Goal: Task Accomplishment & Management: Complete application form

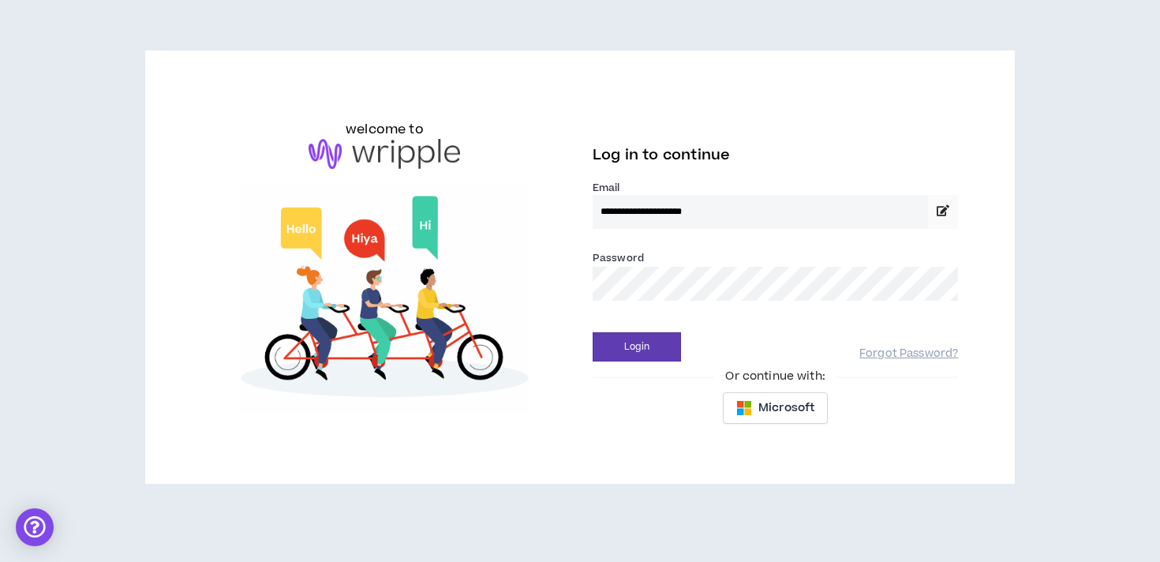
click at [593, 332] on button "Login" at bounding box center [637, 346] width 88 height 29
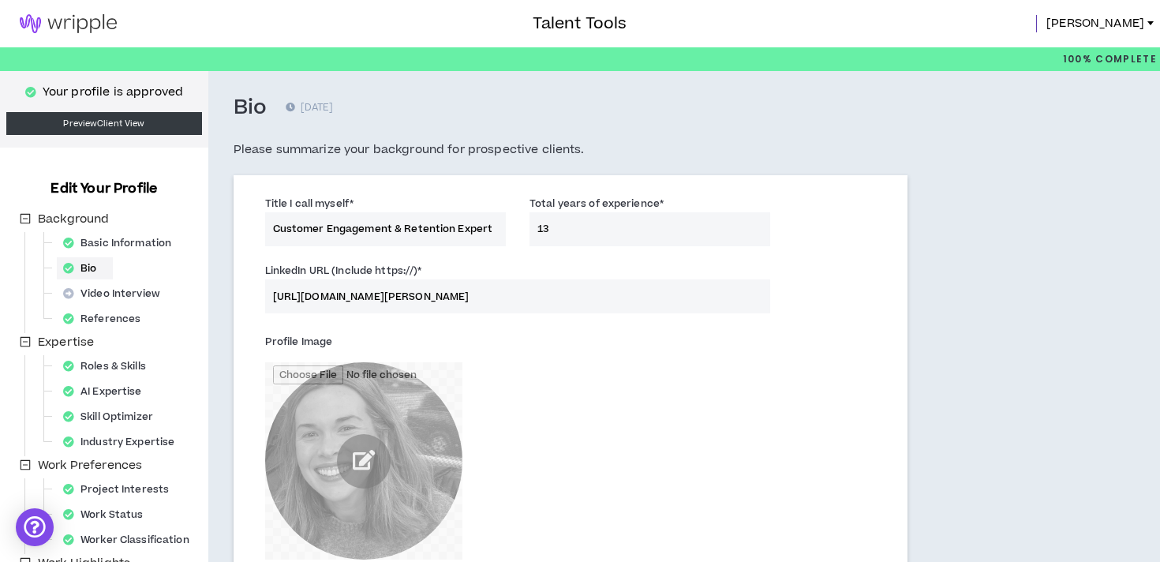
click at [76, 30] on img at bounding box center [68, 23] width 137 height 19
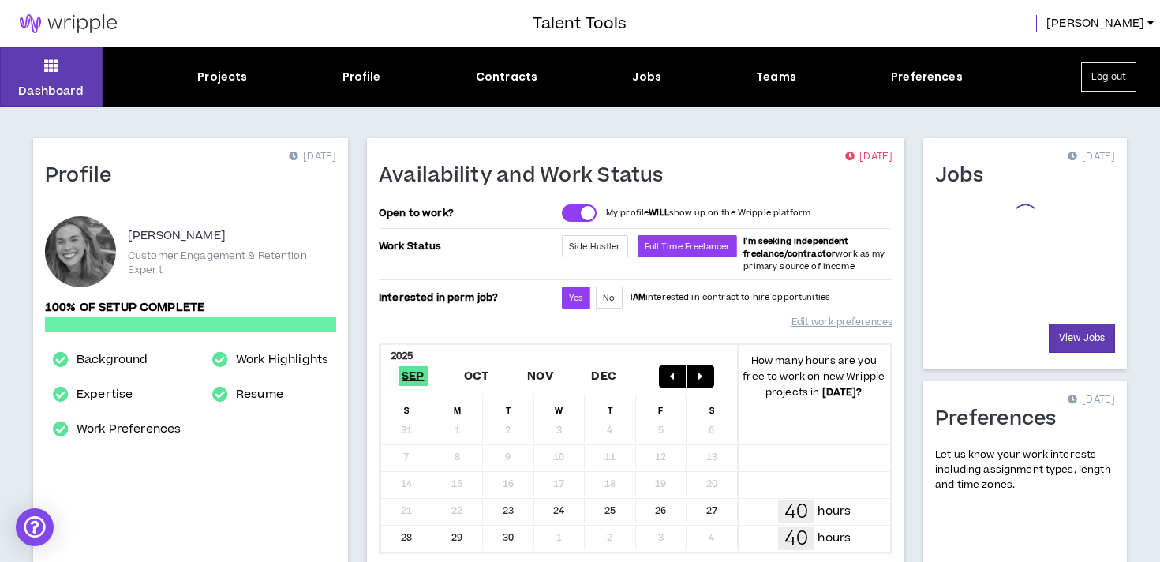
click at [338, 78] on div "Projects Profile Contracts Jobs Teams Preferences" at bounding box center [580, 77] width 955 height 17
click at [357, 78] on div "Profile" at bounding box center [361, 77] width 39 height 17
select select "*"
select select "US"
select select "*******"
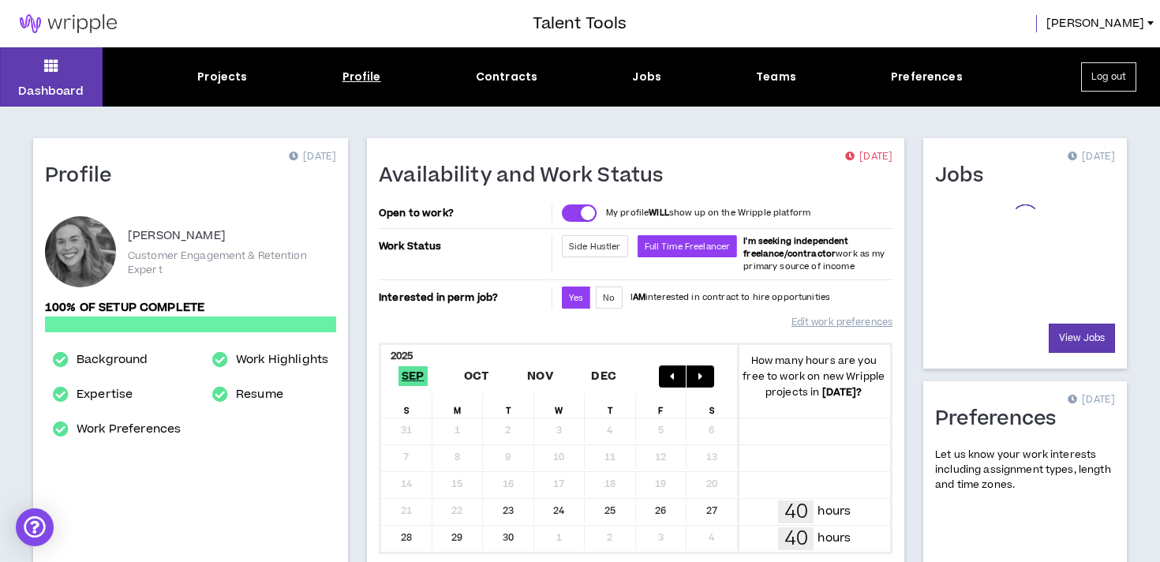
select select "*"
select select "**********"
select select "*****"
select select "**********"
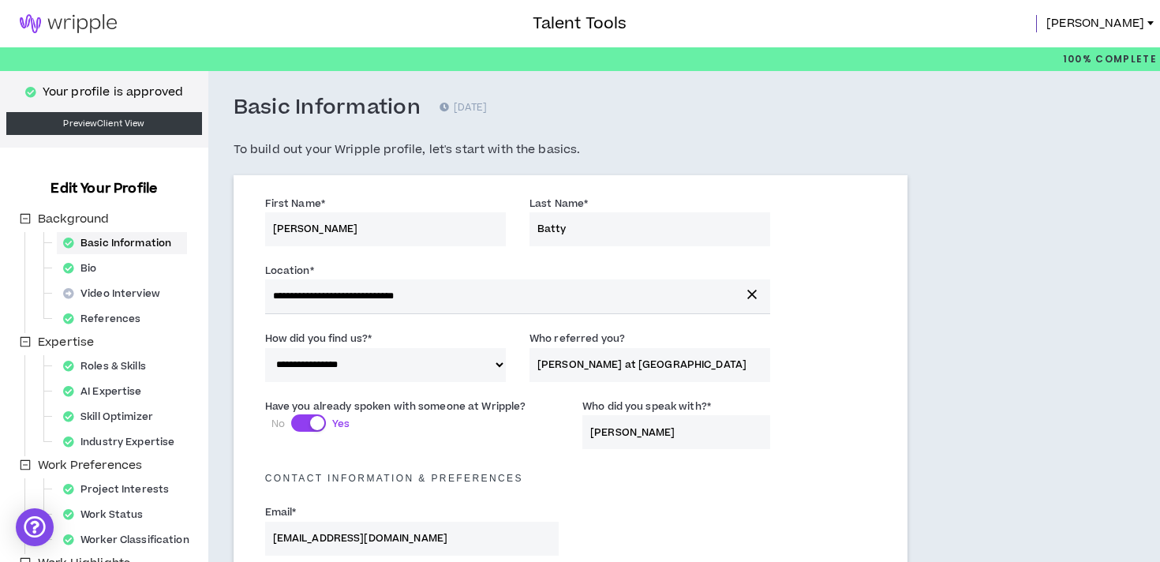
click at [113, 477] on div "Work Preferences" at bounding box center [80, 467] width 129 height 22
click at [113, 484] on div "Project Interests" at bounding box center [121, 489] width 128 height 22
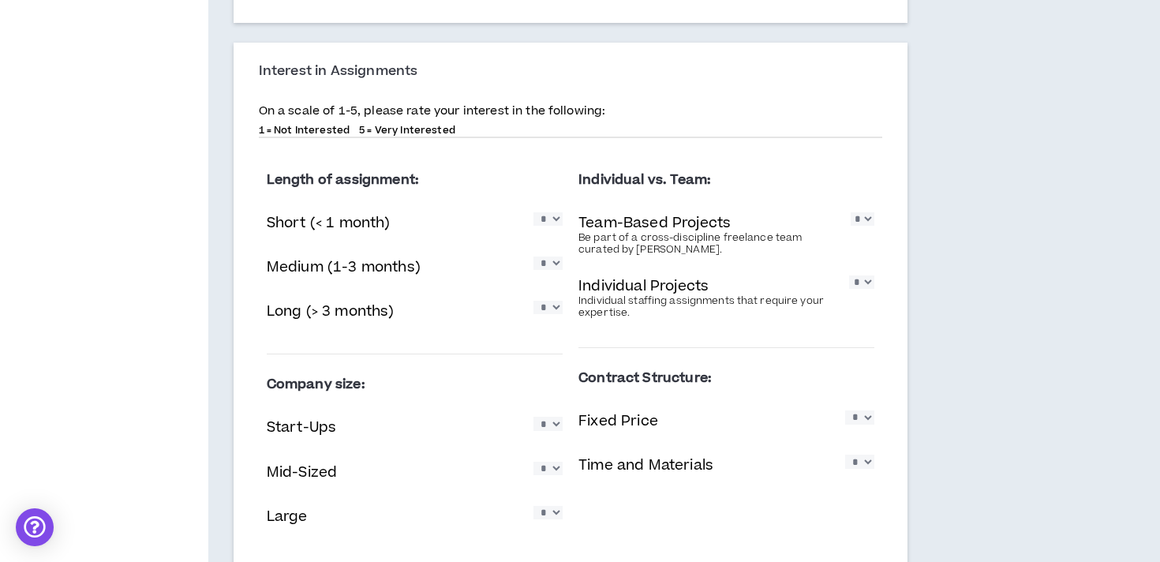
scroll to position [1259, 0]
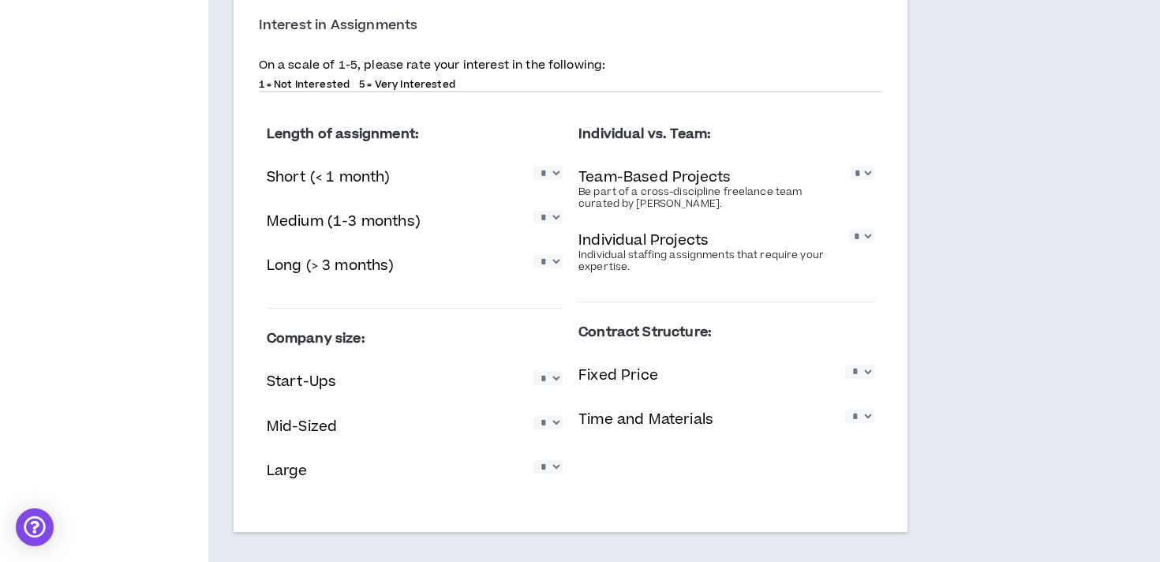
click at [344, 407] on div "Company size: Start-Ups * * * * * Mid-Sized * * * * * Large * * * * *" at bounding box center [415, 410] width 296 height 179
click at [556, 174] on select "* * * * *" at bounding box center [547, 172] width 29 height 13
select select "*"
click at [555, 224] on select "* * * * *" at bounding box center [547, 217] width 29 height 13
select select "*"
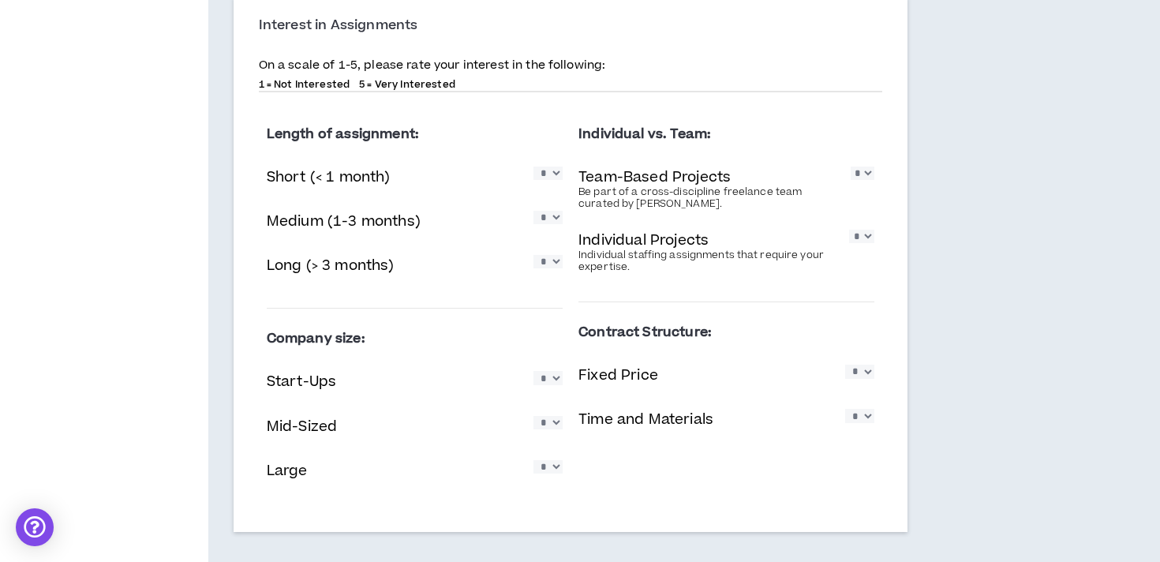
click at [555, 268] on select "* * * * *" at bounding box center [547, 261] width 29 height 13
select select "*"
click at [548, 369] on div "Start-Ups * * * * *" at bounding box center [415, 383] width 296 height 32
click at [548, 392] on div "Start-Ups * * * * *" at bounding box center [415, 383] width 296 height 32
click at [548, 384] on select "* * * * *" at bounding box center [547, 377] width 29 height 13
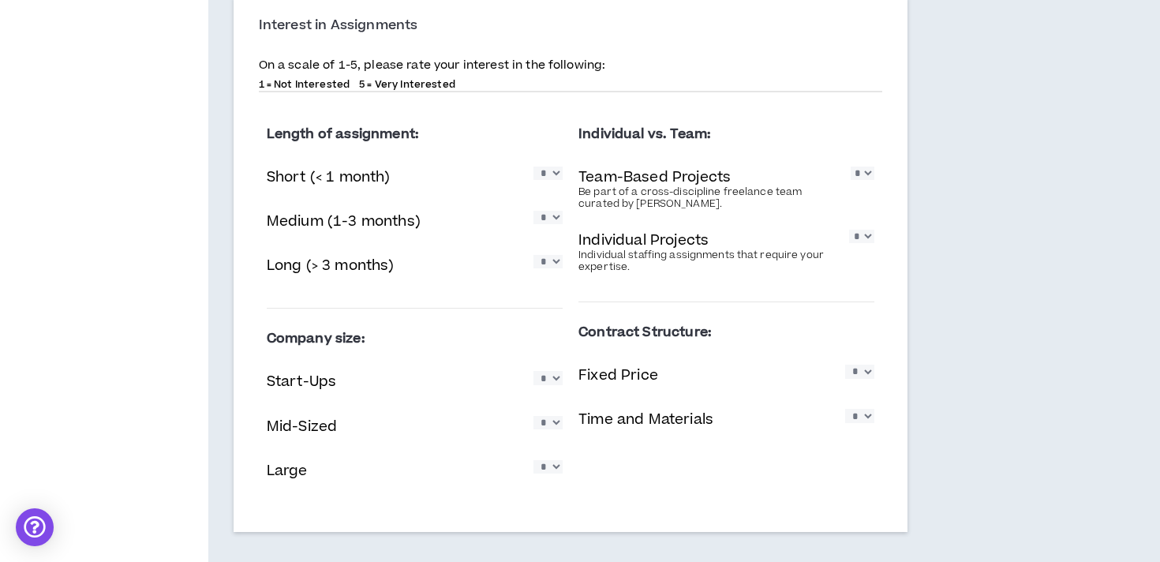
select select "*"
click at [552, 421] on select "* * * * *" at bounding box center [547, 422] width 29 height 13
select select "*"
click at [550, 469] on select "* * * * *" at bounding box center [547, 466] width 29 height 13
select select "*"
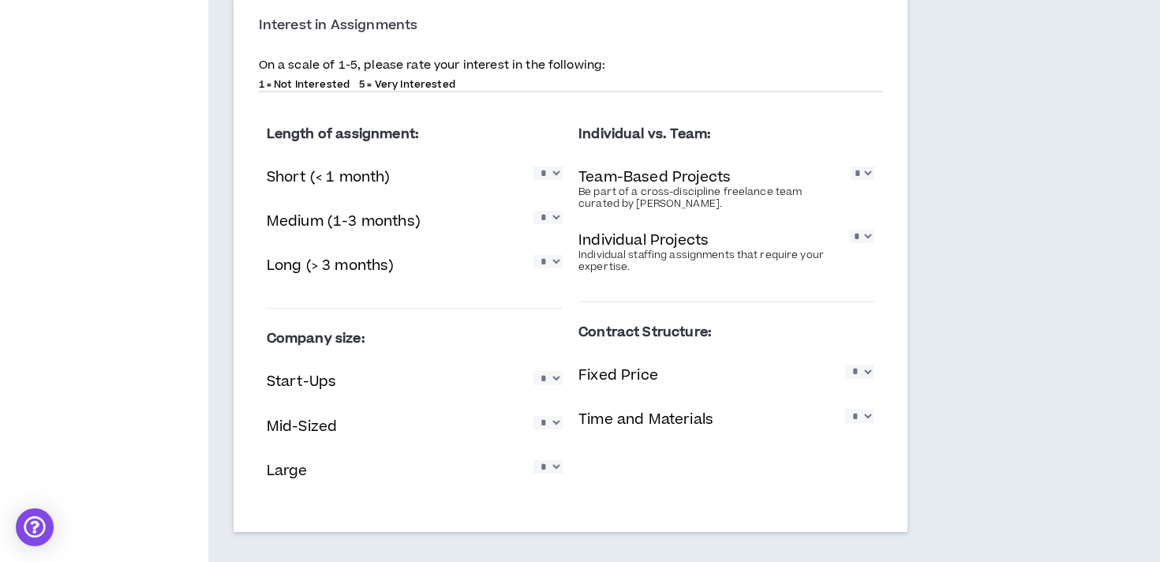
click at [553, 180] on select "* * * * *" at bounding box center [547, 172] width 29 height 13
select select "*"
click at [864, 173] on select "* * * * *" at bounding box center [863, 172] width 24 height 13
select select "*"
click at [865, 243] on select "* * * * *" at bounding box center [861, 236] width 25 height 13
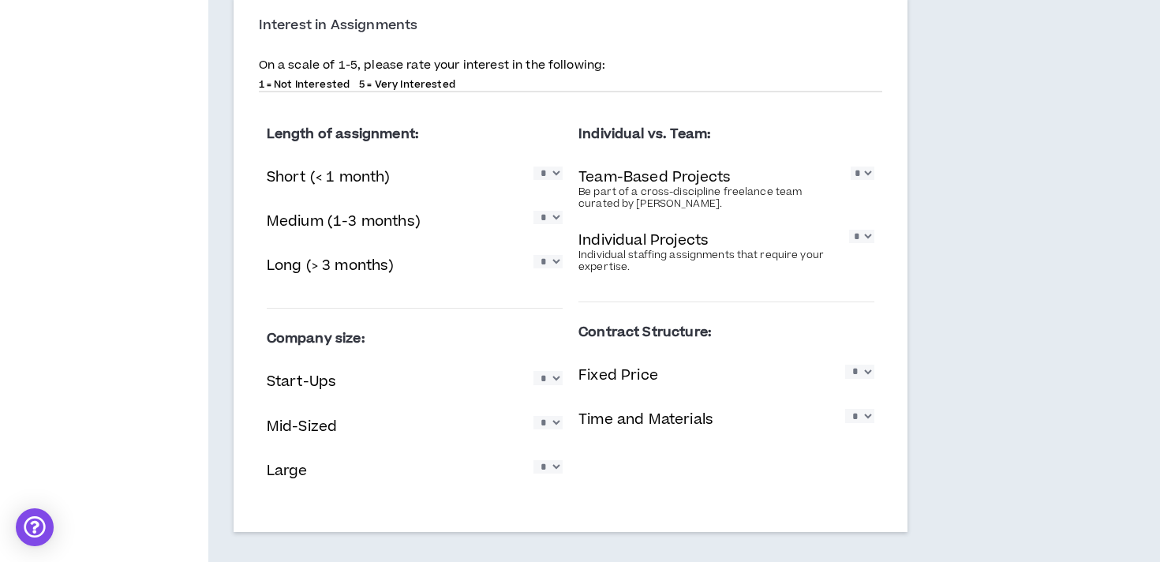
select select "*"
click at [865, 374] on select "* * * * *" at bounding box center [859, 371] width 29 height 13
select select "*"
click at [864, 414] on select "* * * * *" at bounding box center [859, 415] width 29 height 13
select select "*"
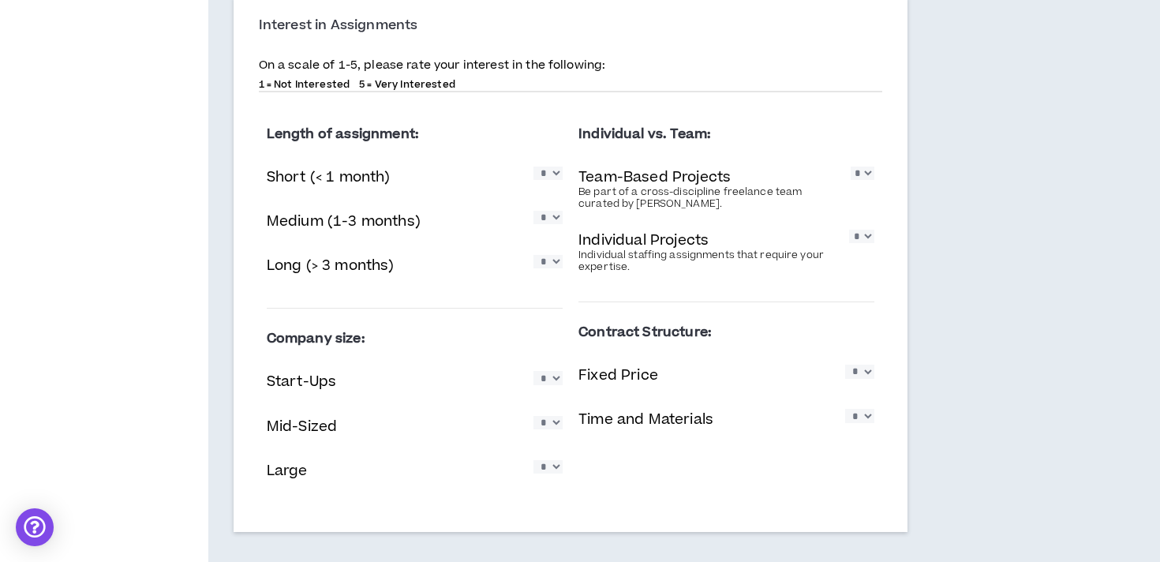
scroll to position [1332, 0]
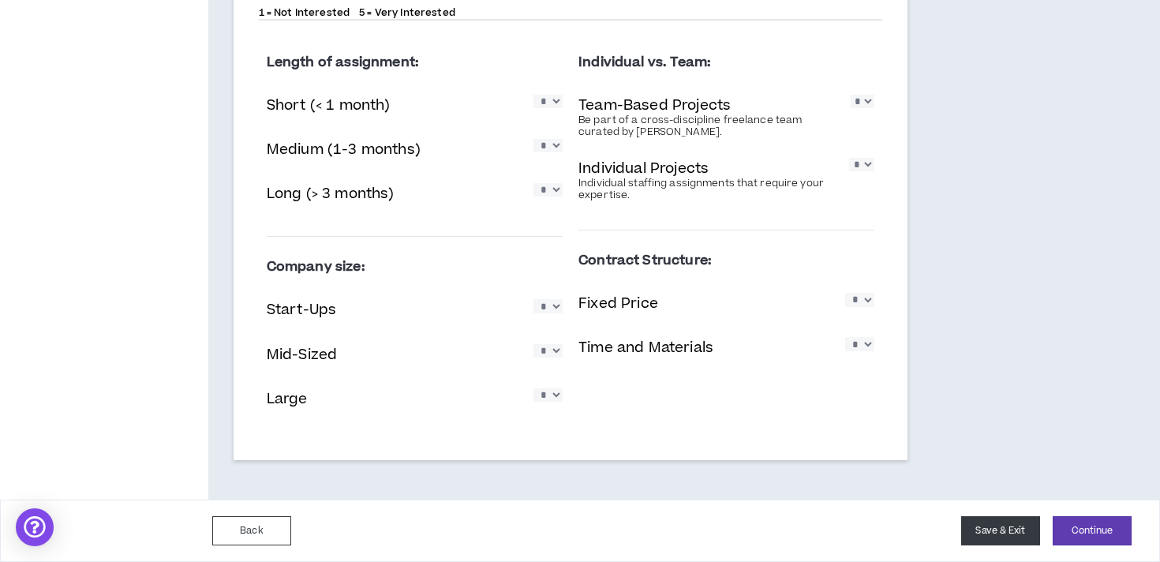
click at [997, 529] on button "Save & Exit" at bounding box center [1000, 530] width 79 height 29
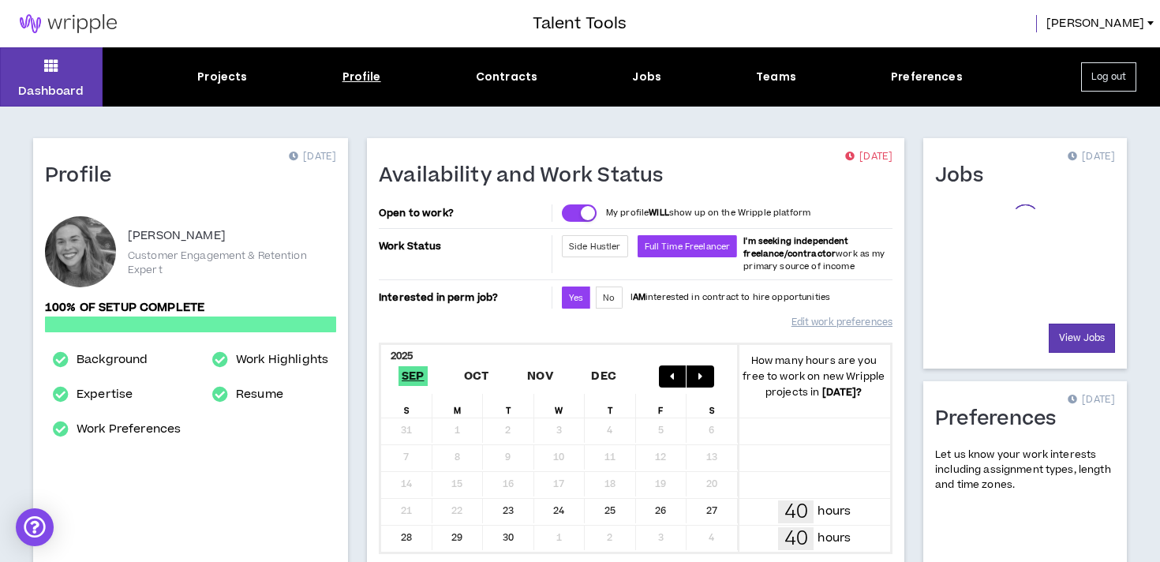
click at [368, 77] on div "Profile" at bounding box center [361, 77] width 39 height 17
select select "*"
select select "US"
select select "*******"
select select "*"
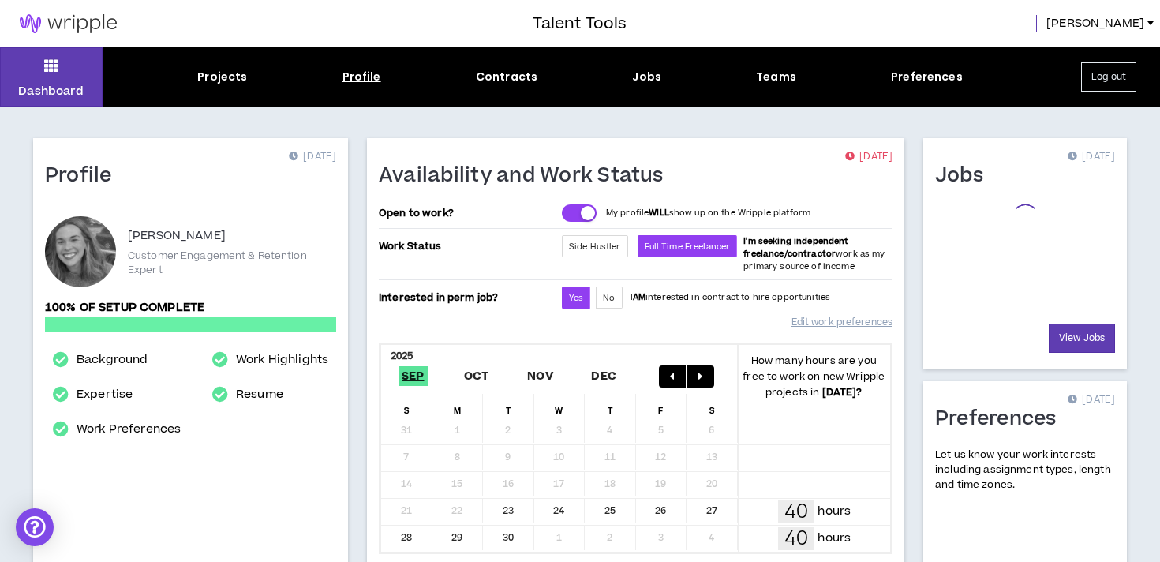
select select "**********"
select select "*****"
select select "**********"
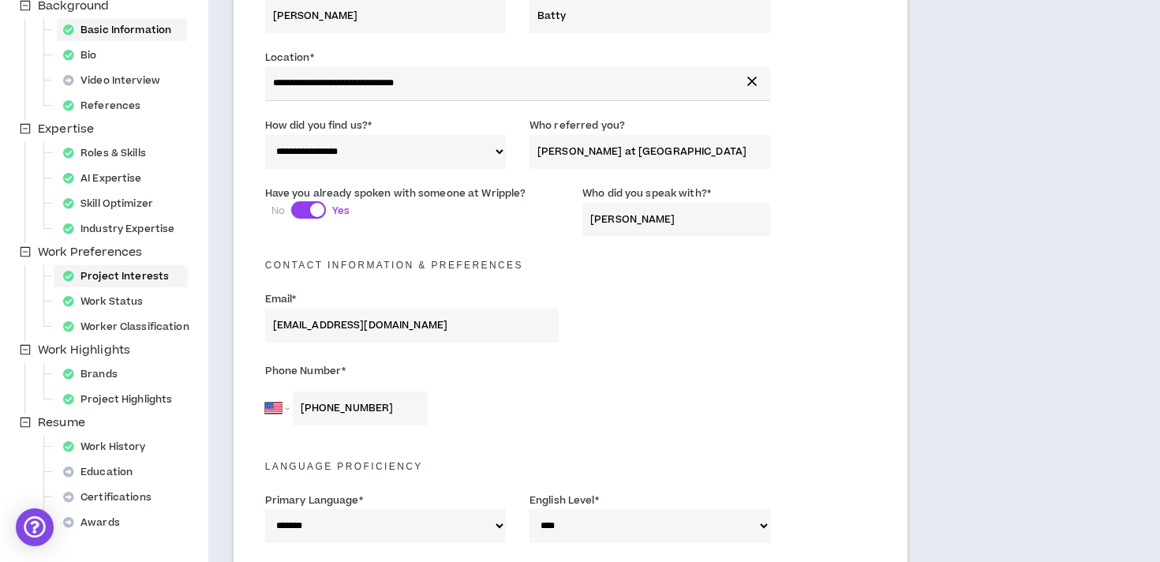
click at [154, 275] on div "Project Interests" at bounding box center [121, 276] width 128 height 22
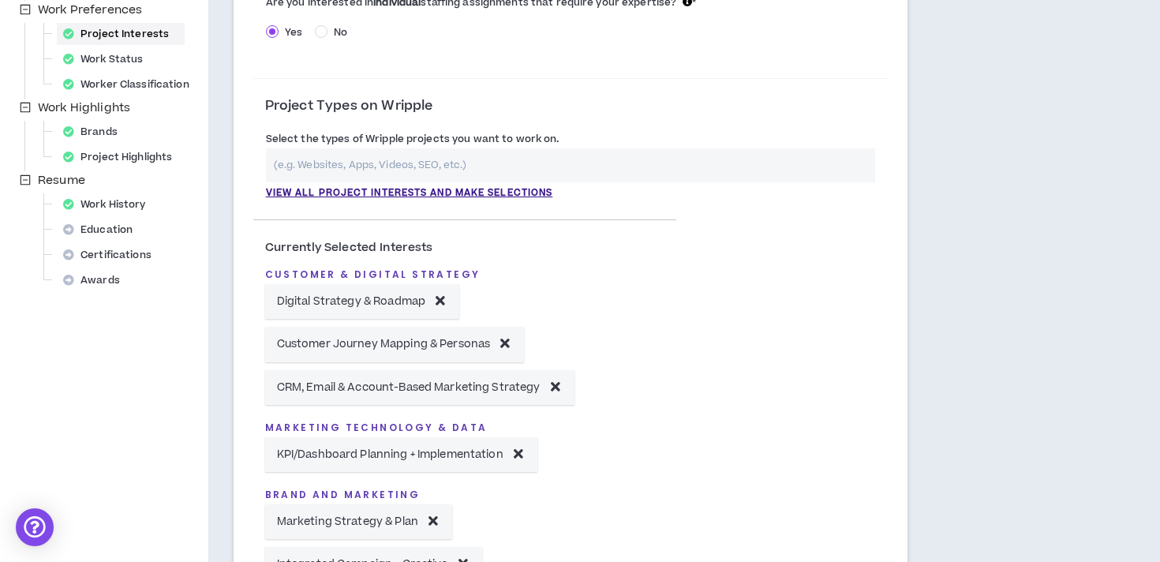
scroll to position [450, 0]
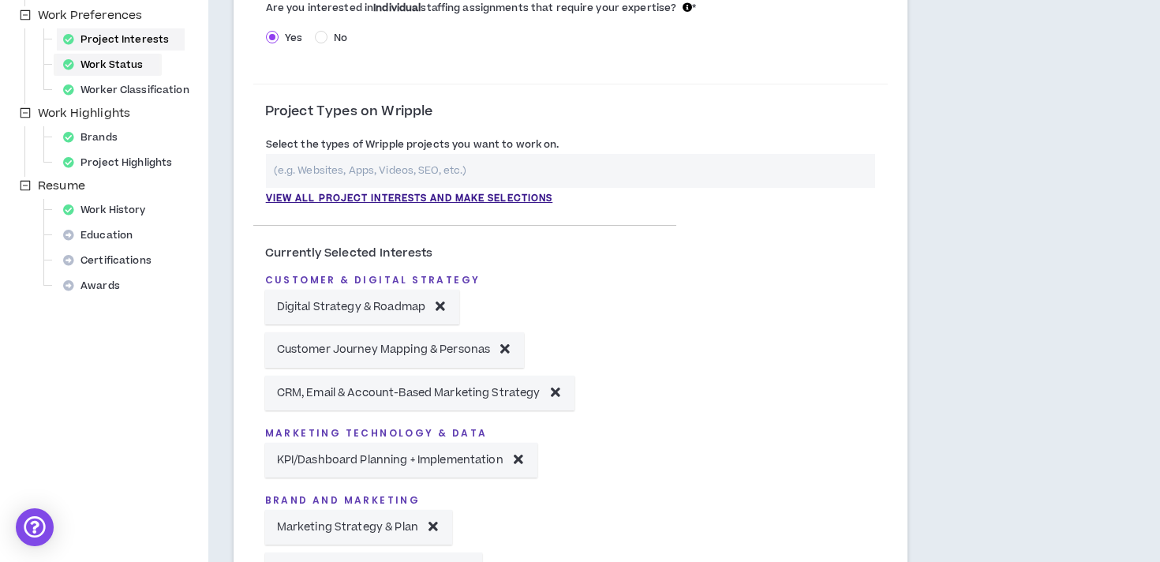
click at [138, 68] on div "Work Status" at bounding box center [108, 65] width 102 height 22
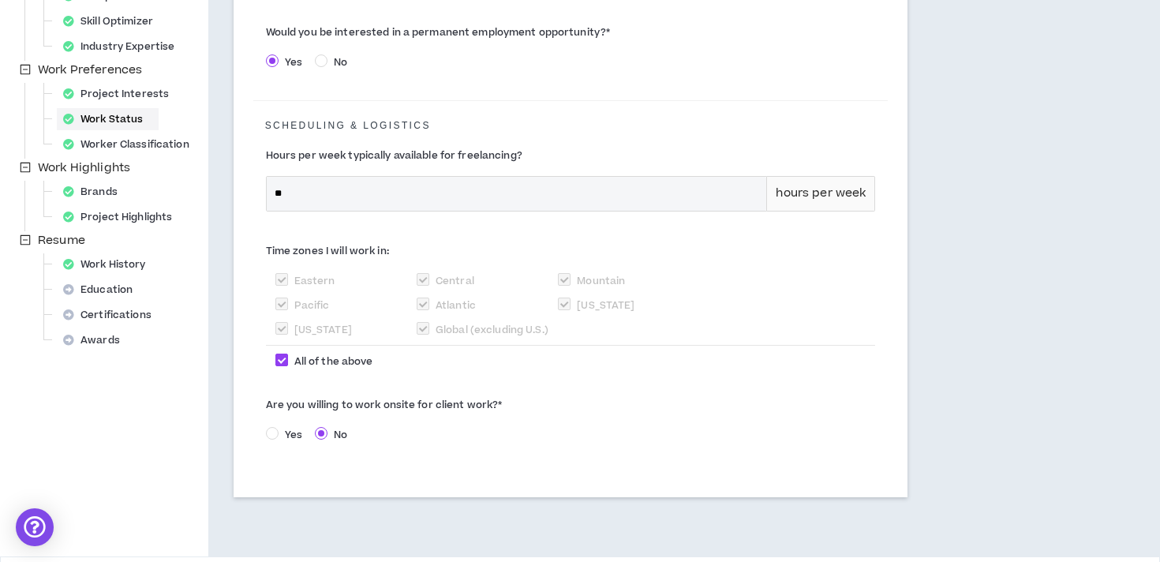
scroll to position [398, 0]
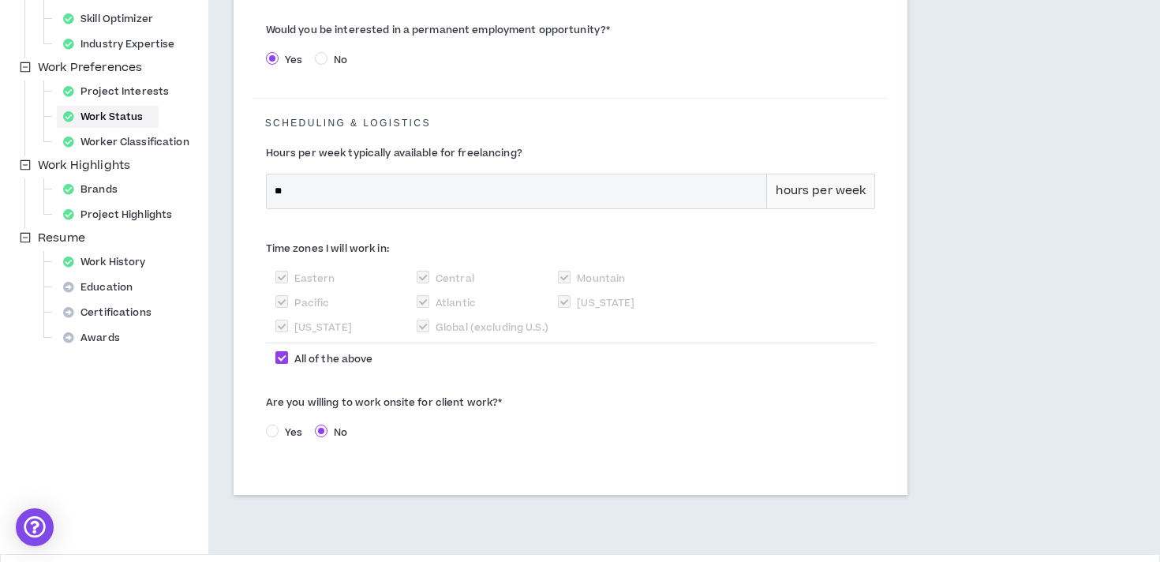
click at [271, 423] on label "Yes" at bounding box center [287, 431] width 43 height 17
select select "*"
select select "*****"
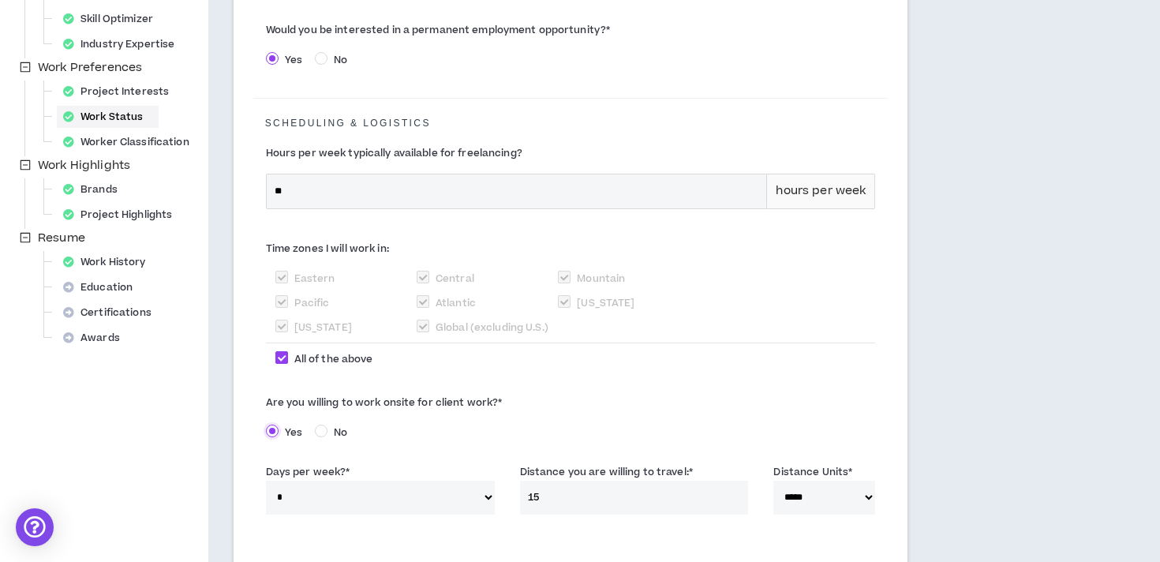
scroll to position [517, 0]
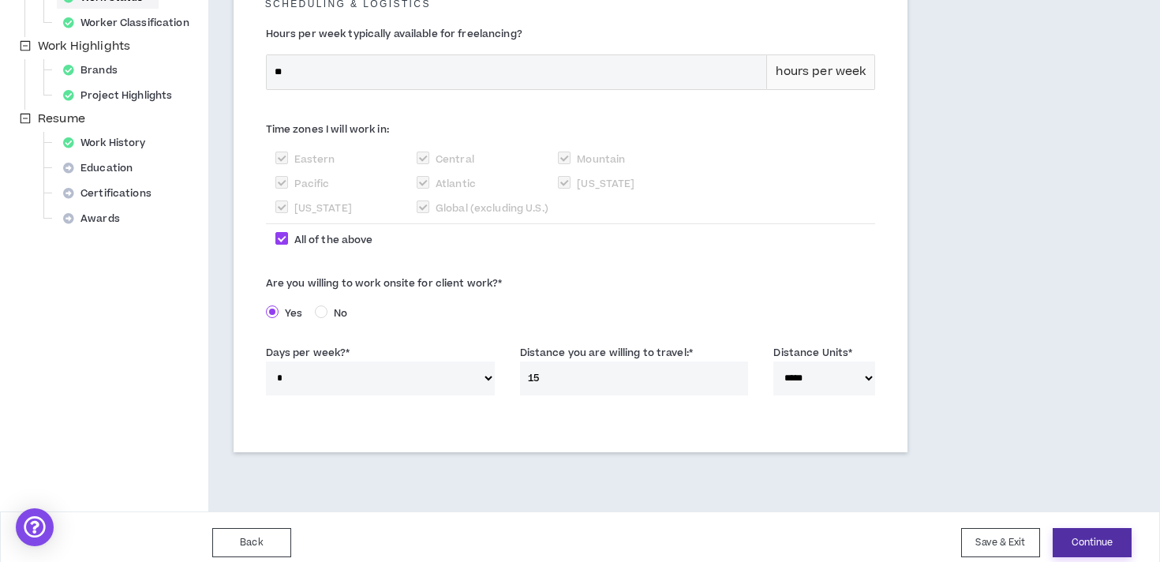
click at [1077, 531] on button "Continue" at bounding box center [1092, 542] width 79 height 29
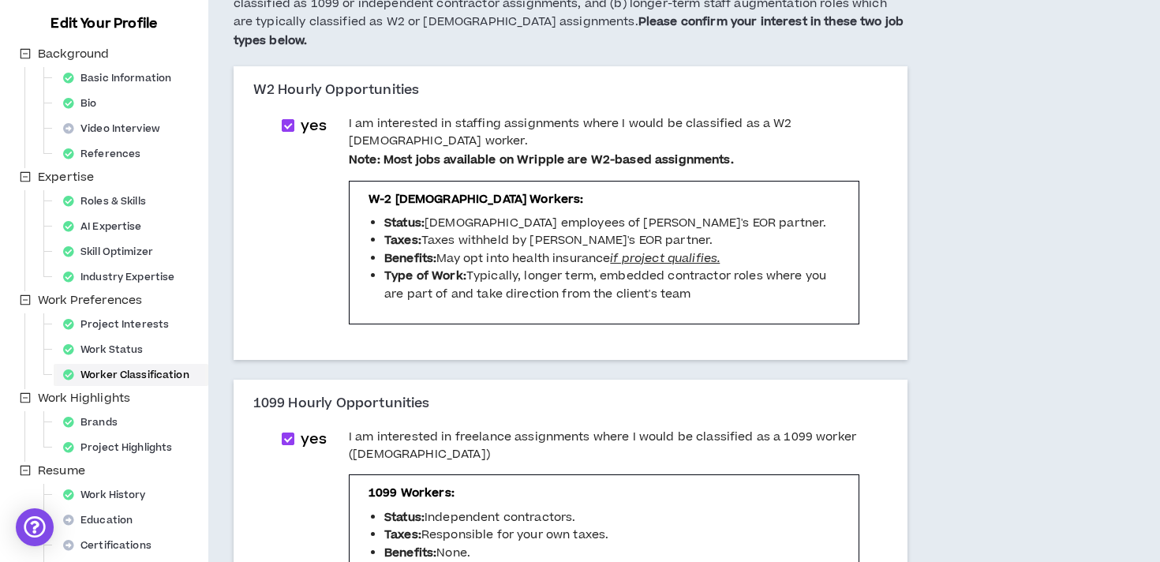
scroll to position [188, 0]
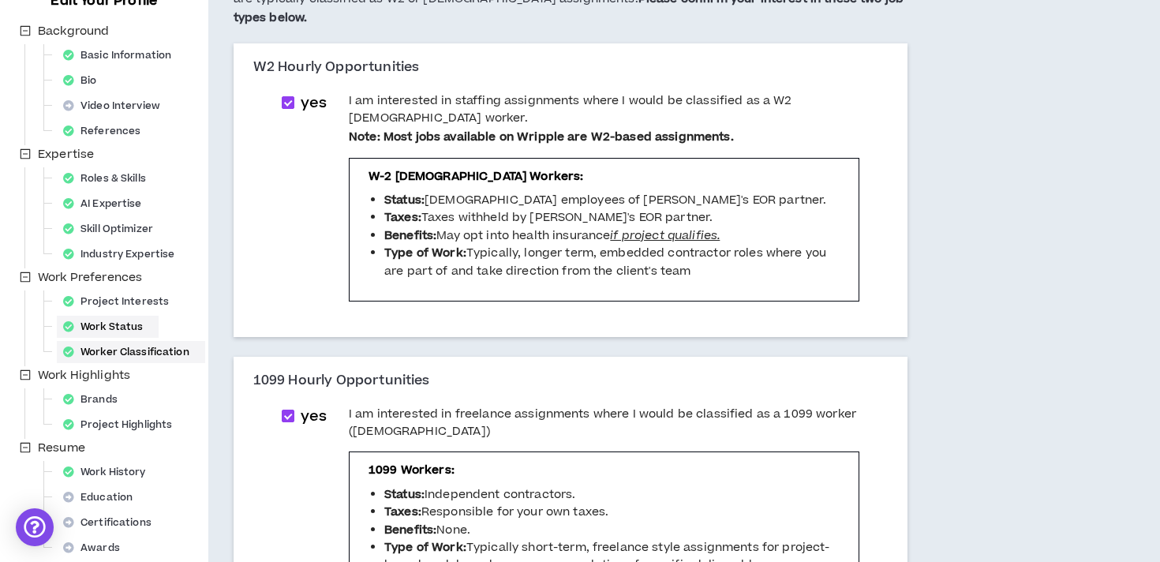
click at [124, 332] on div "Work Status" at bounding box center [108, 327] width 102 height 22
click at [106, 323] on div "Work Status" at bounding box center [108, 327] width 102 height 22
select select "*"
select select "*****"
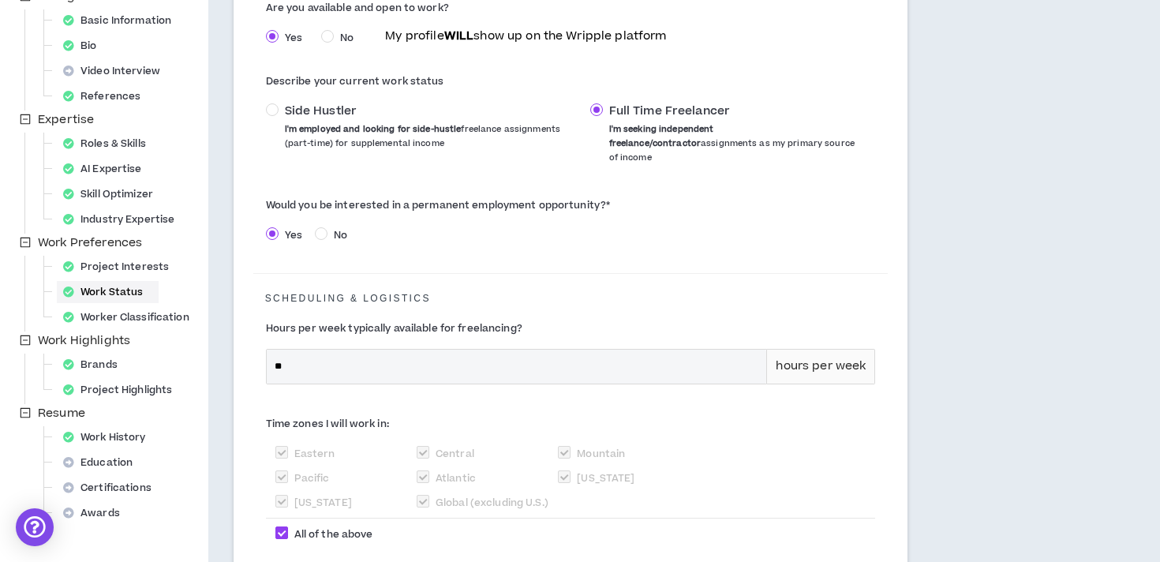
scroll to position [517, 0]
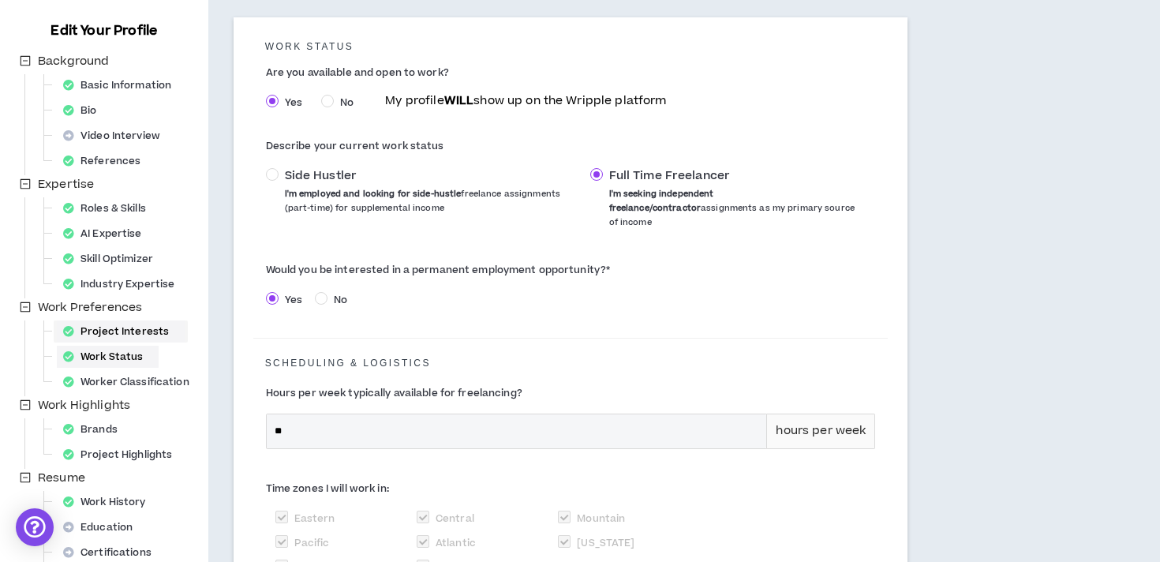
click at [118, 338] on div "Project Interests" at bounding box center [121, 331] width 128 height 22
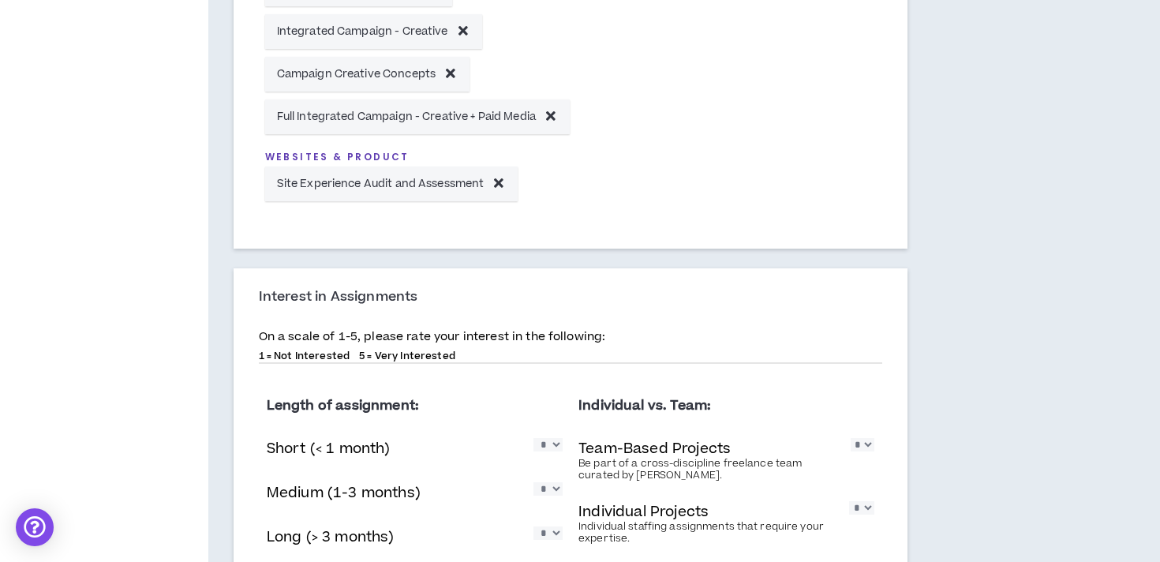
scroll to position [1296, 0]
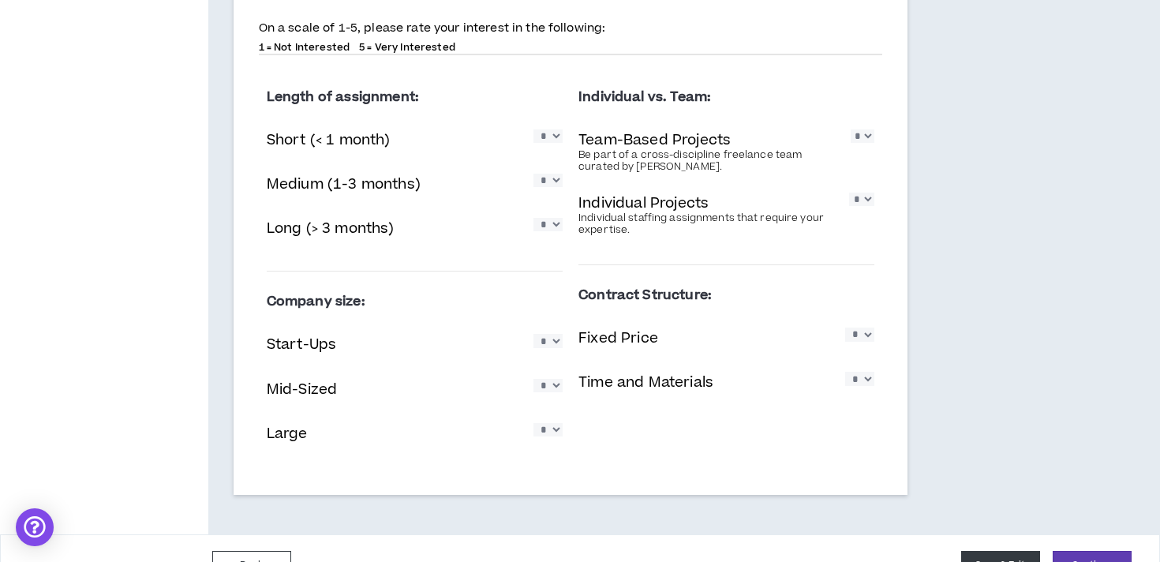
click at [991, 555] on button "Save & Exit" at bounding box center [1000, 565] width 79 height 29
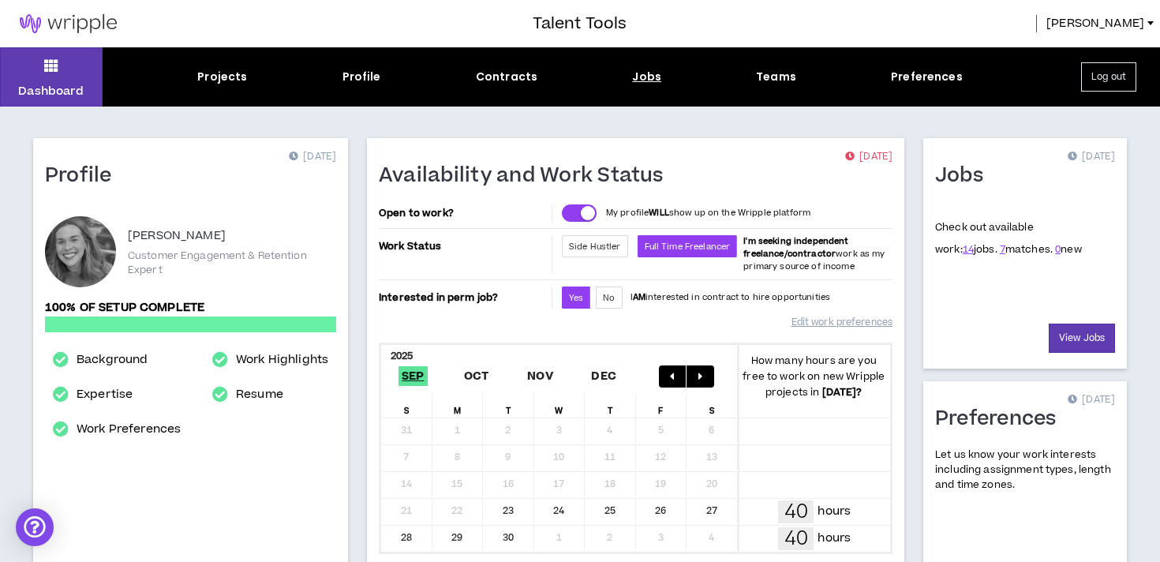
click at [649, 82] on div "Jobs" at bounding box center [646, 77] width 29 height 17
